Goal: Find specific page/section: Find specific page/section

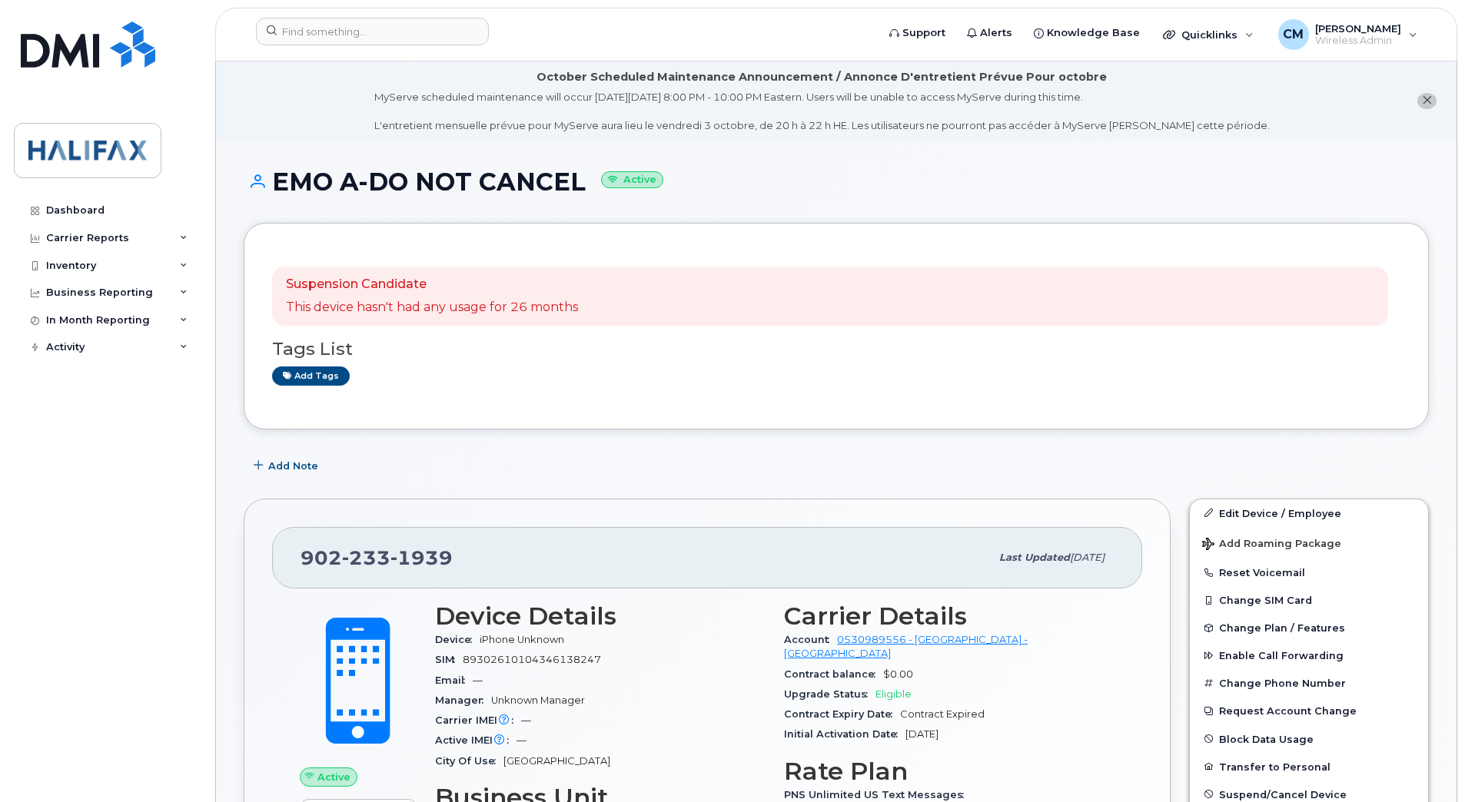
scroll to position [19, 0]
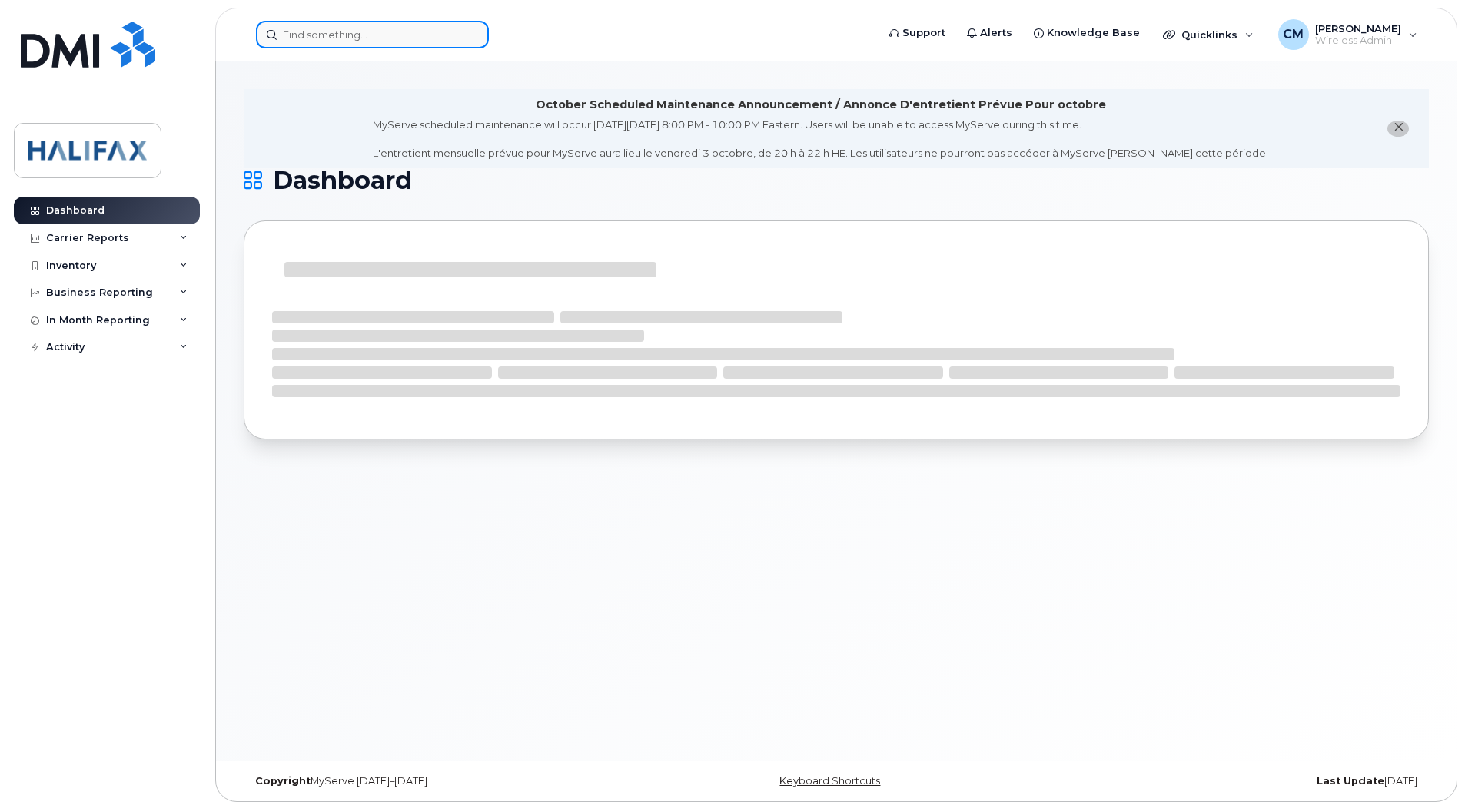
click at [379, 38] on input at bounding box center [372, 35] width 233 height 28
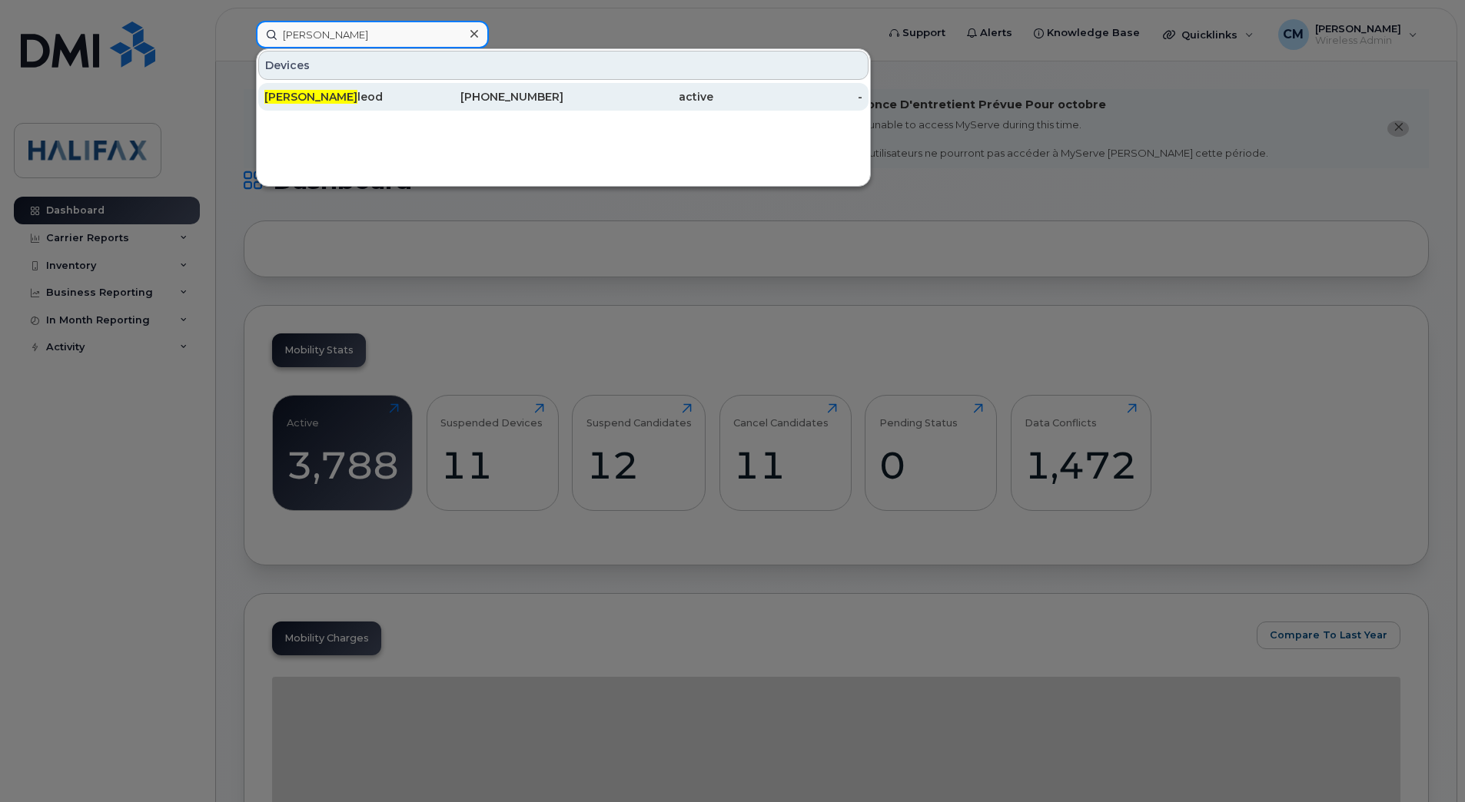
type input "Jennifer Mac"
click at [357, 91] on div "Jennifer Mac leod" at bounding box center [339, 96] width 150 height 15
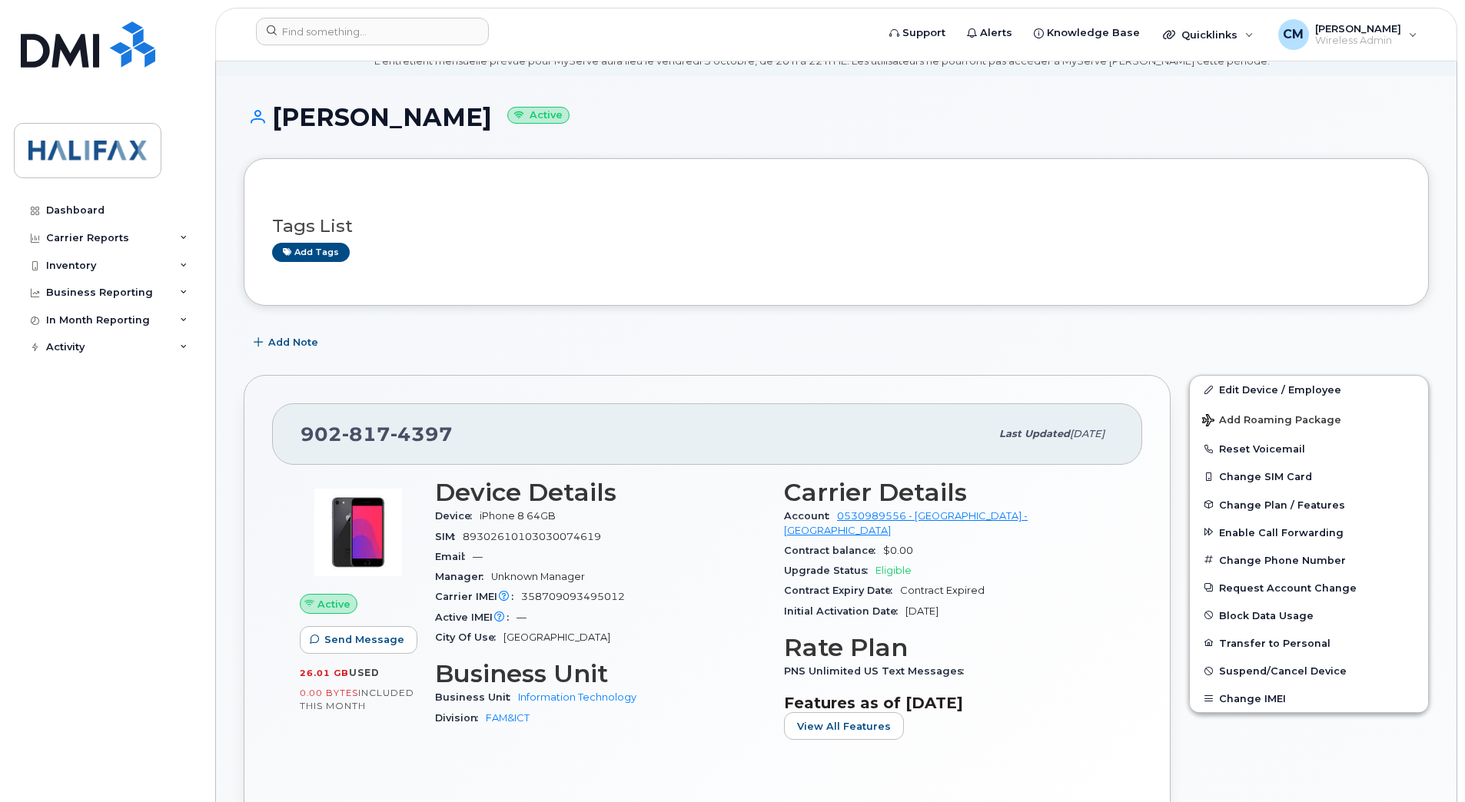
scroll to position [154, 0]
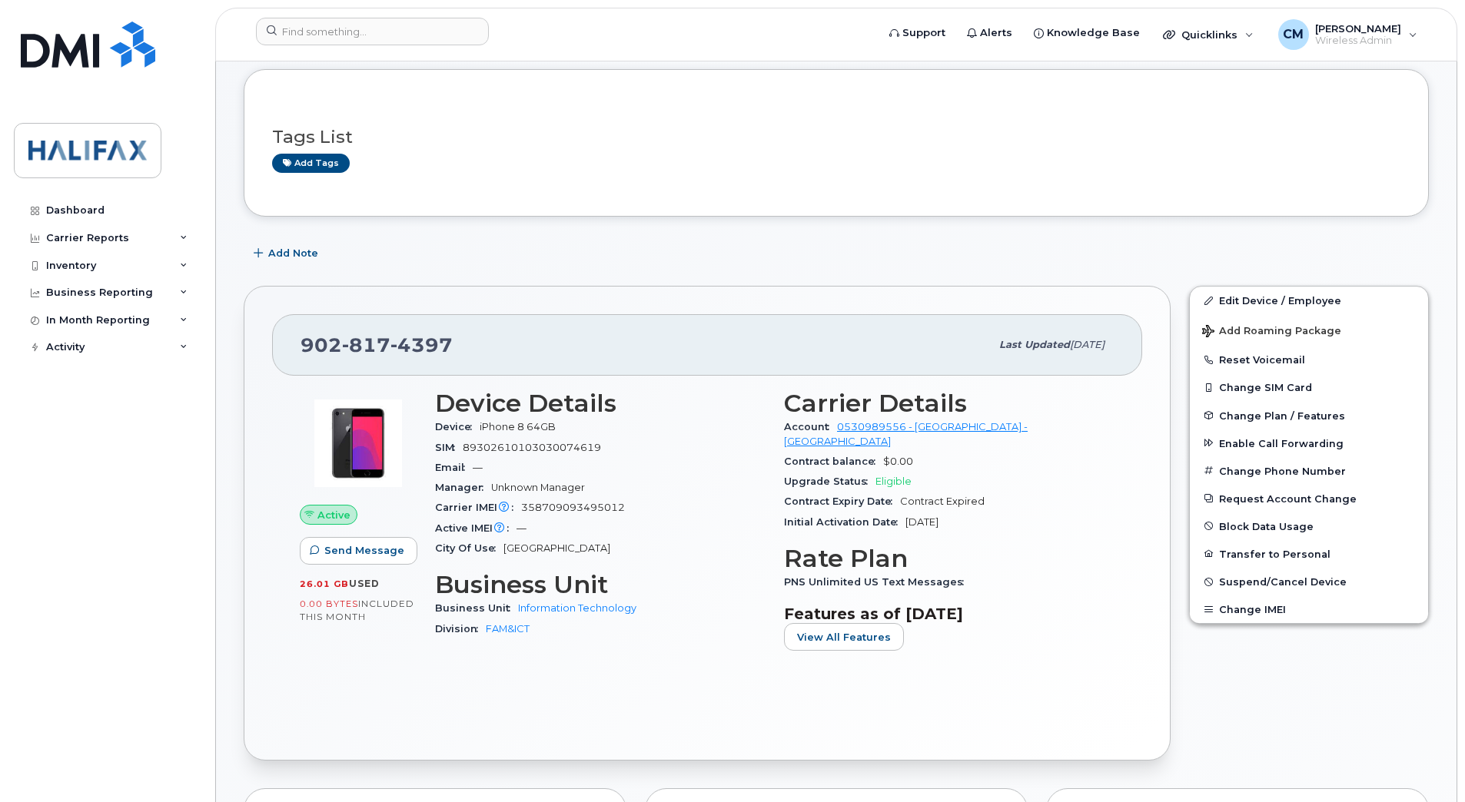
drag, startPoint x: 805, startPoint y: 520, endPoint x: 969, endPoint y: 522, distance: 164.5
click at [969, 522] on div "Initial Activation Date [DATE]" at bounding box center [949, 523] width 330 height 20
click at [938, 522] on span "[DATE]" at bounding box center [921, 522] width 33 height 12
drag, startPoint x: 976, startPoint y: 519, endPoint x: 785, endPoint y: 519, distance: 191.4
click at [785, 519] on div "Initial Activation Date [DATE]" at bounding box center [949, 523] width 330 height 20
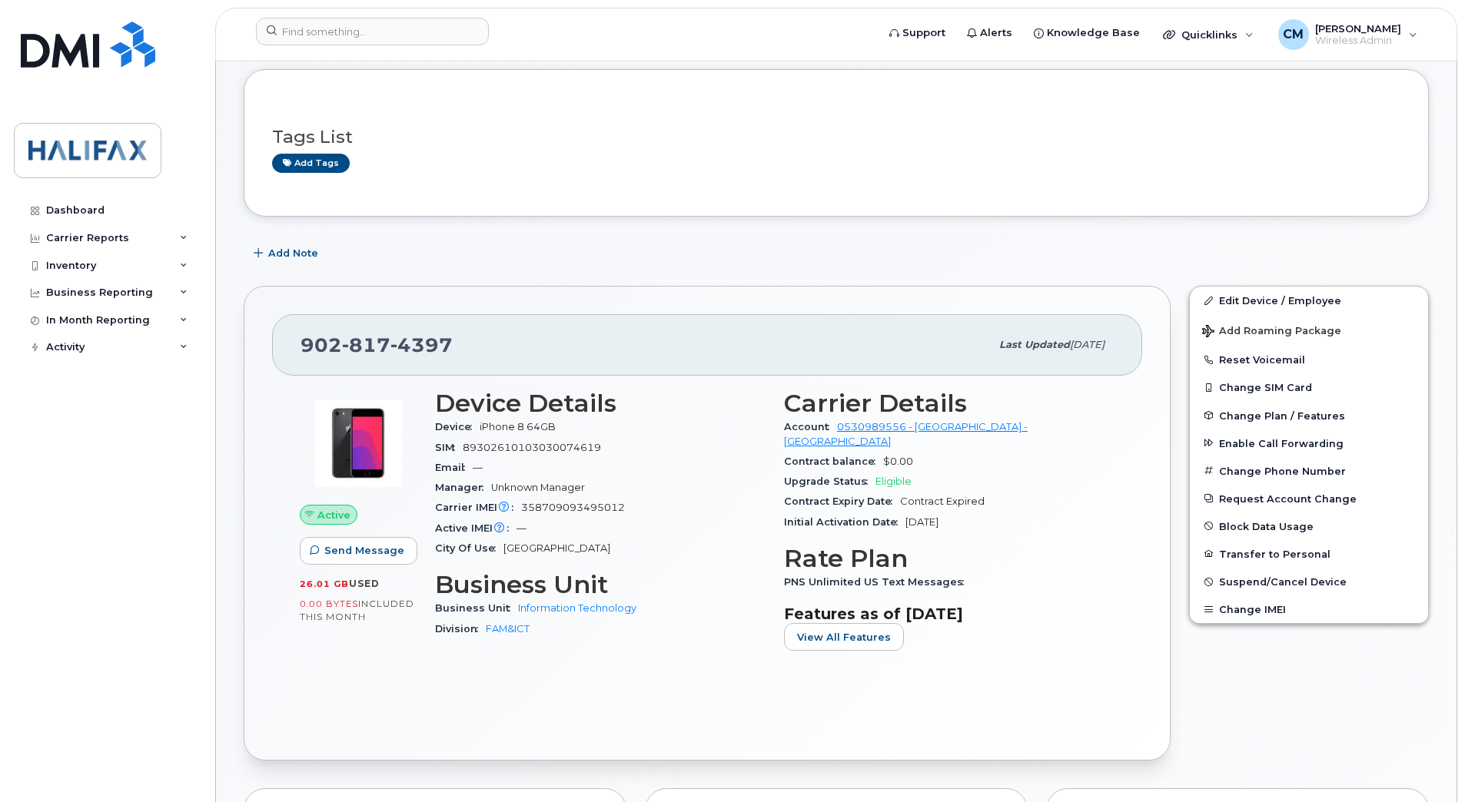
drag, startPoint x: 785, startPoint y: 519, endPoint x: 801, endPoint y: 518, distance: 16.2
click at [801, 518] on span "Initial Activation Date" at bounding box center [844, 522] width 121 height 12
drag, startPoint x: 786, startPoint y: 519, endPoint x: 1046, endPoint y: 527, distance: 259.9
click at [1046, 527] on div "Initial Activation Date [DATE]" at bounding box center [949, 523] width 330 height 20
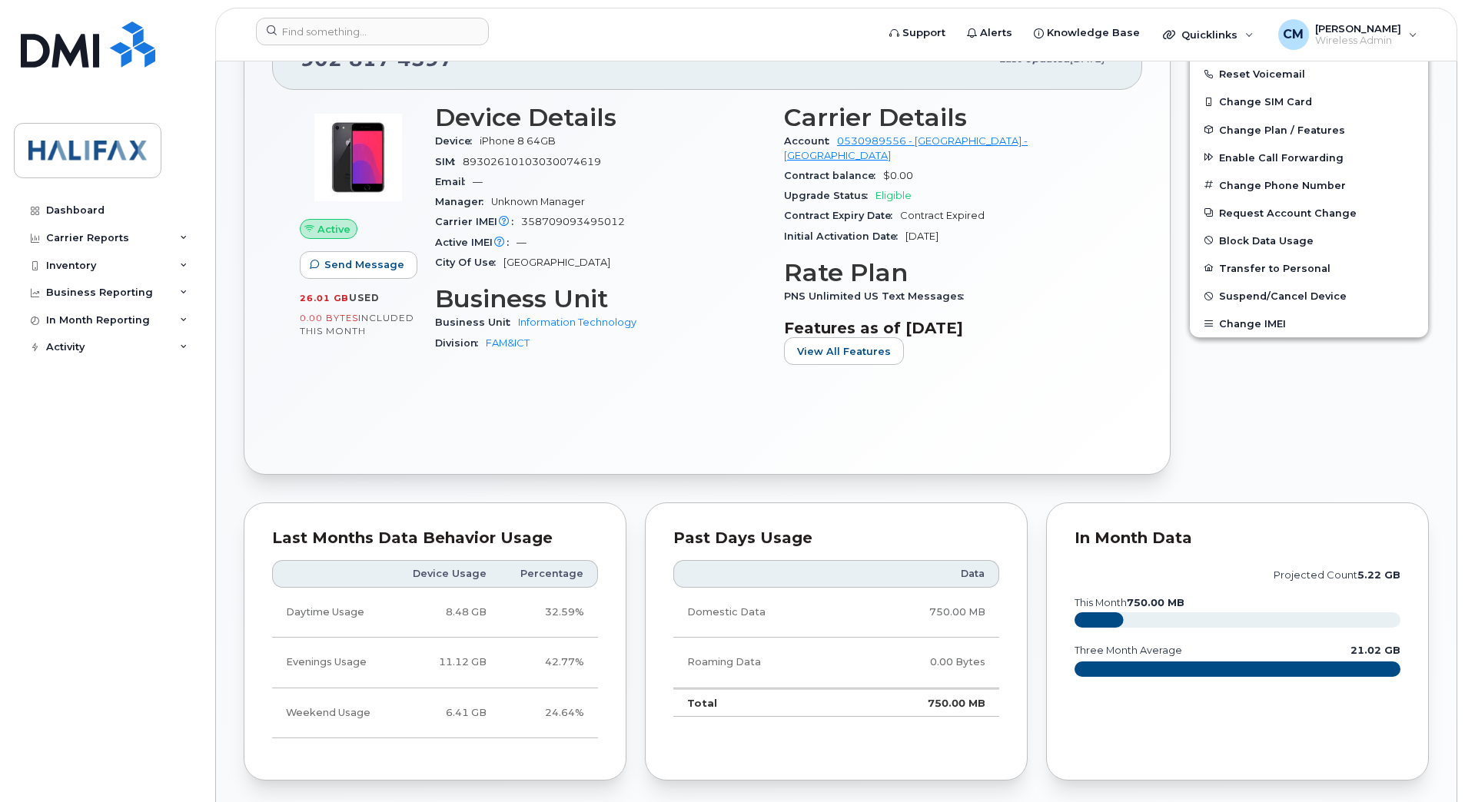
scroll to position [461, 0]
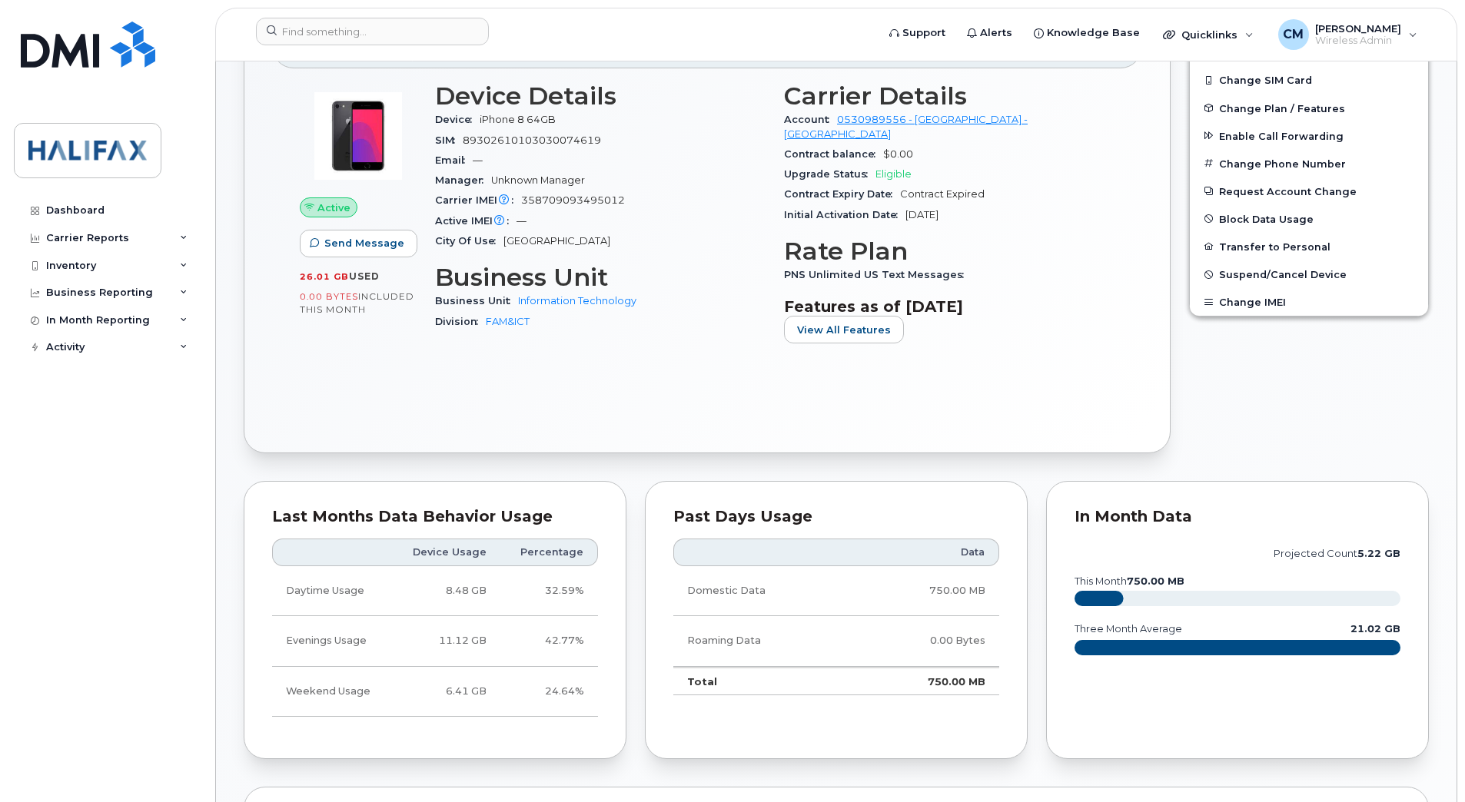
click at [1349, 360] on div "Edit Device / Employee Add Roaming Package Reset Voicemail Change SIM Card Chan…" at bounding box center [1309, 215] width 258 height 493
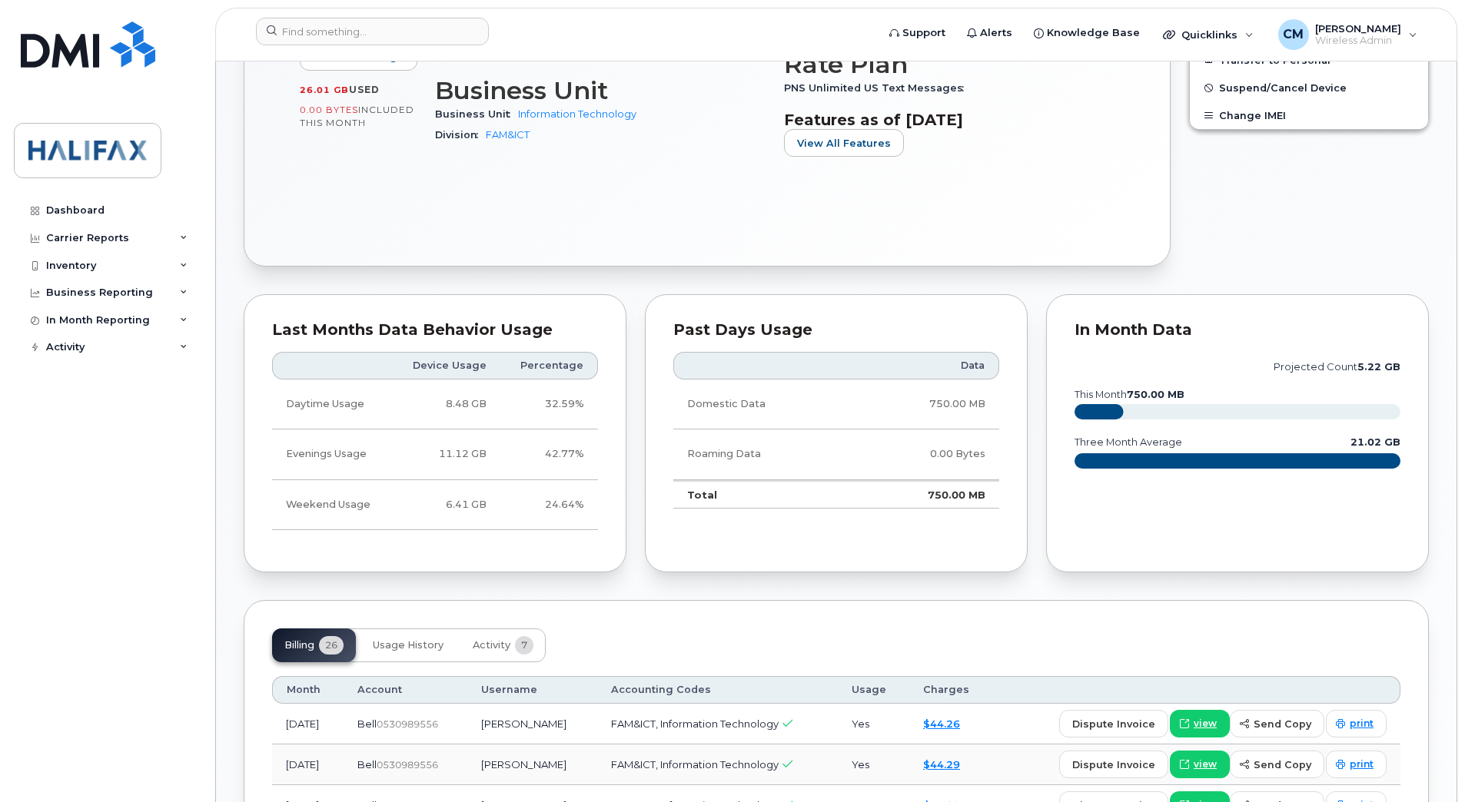
scroll to position [692, 0]
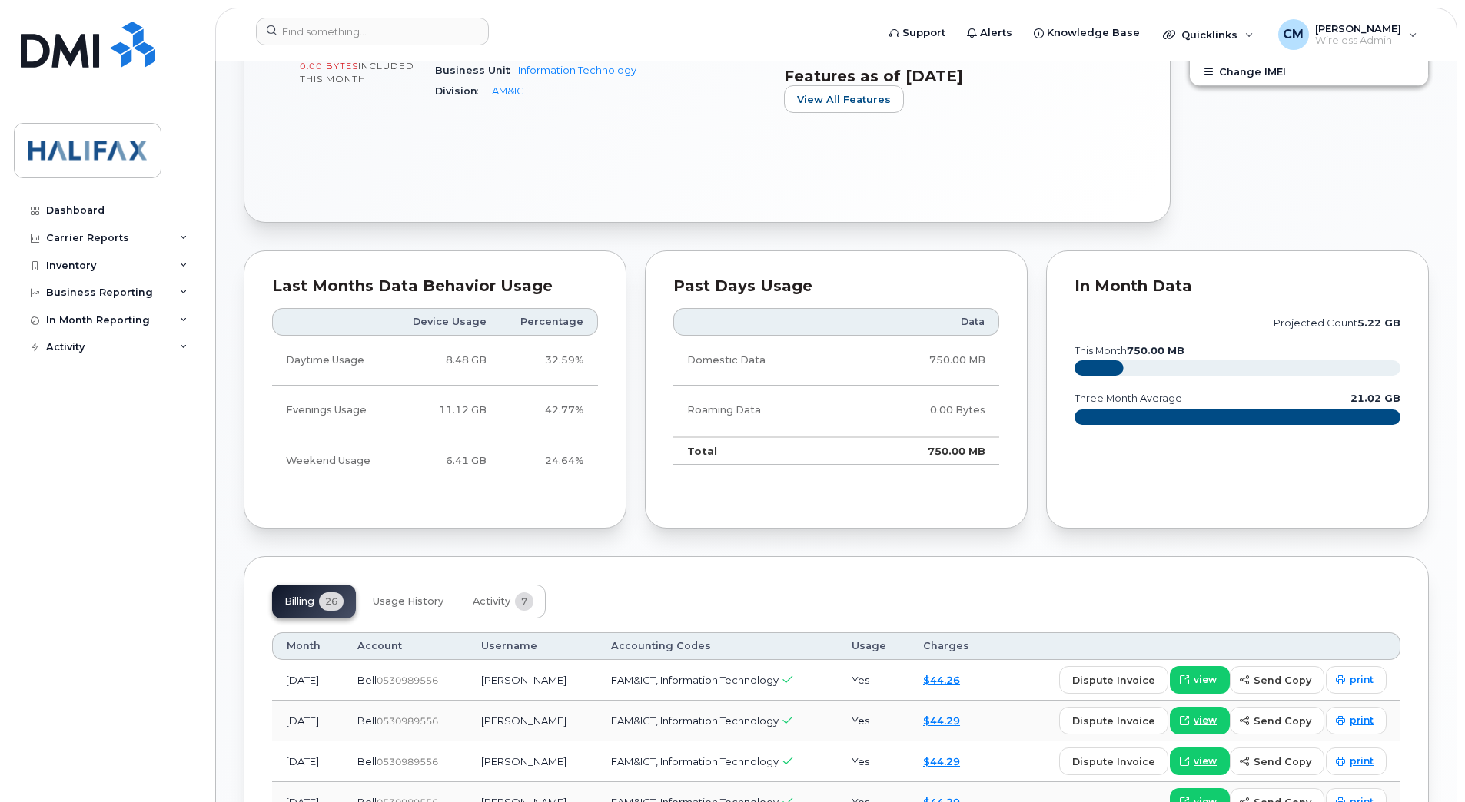
click at [754, 279] on div "Past Days Usage" at bounding box center [836, 286] width 326 height 15
click at [766, 282] on div "Past Days Usage" at bounding box center [836, 286] width 326 height 15
